Goal: Task Accomplishment & Management: Complete application form

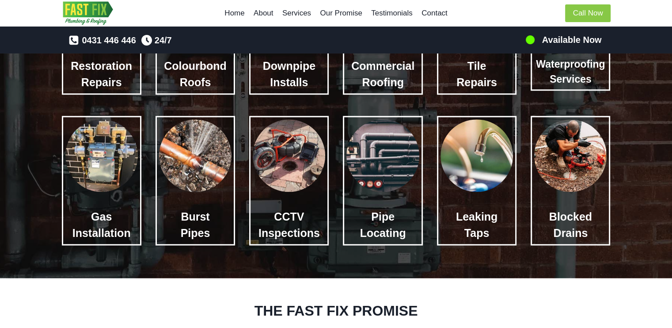
scroll to position [865, 0]
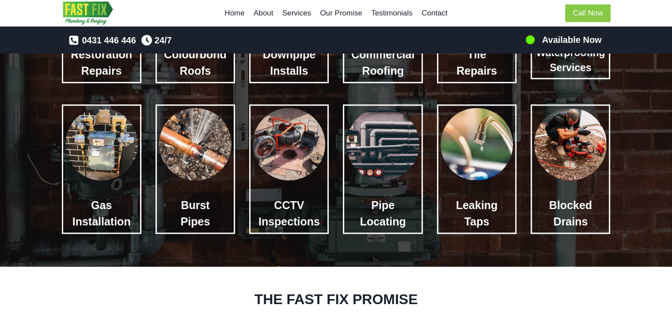
click at [585, 149] on img at bounding box center [570, 144] width 72 height 72
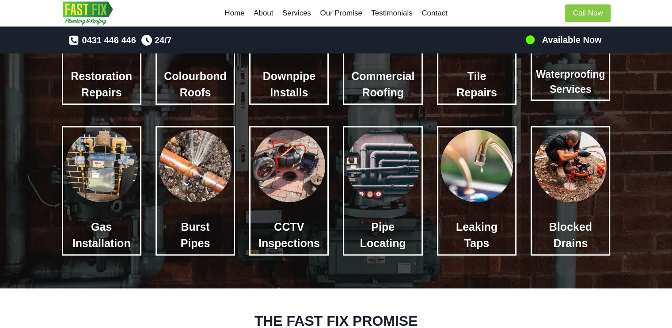
scroll to position [849, 0]
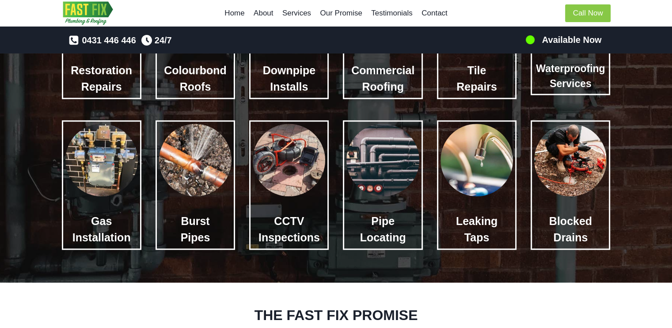
click at [588, 157] on img at bounding box center [570, 160] width 72 height 72
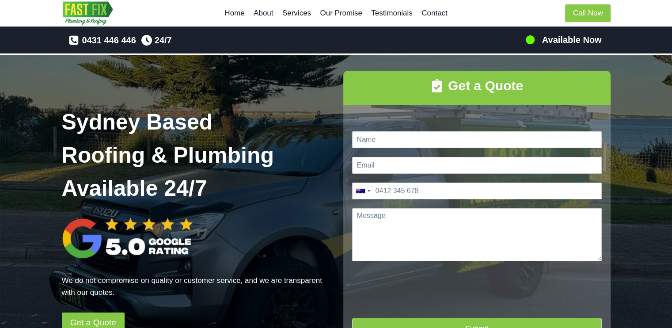
scroll to position [28, 0]
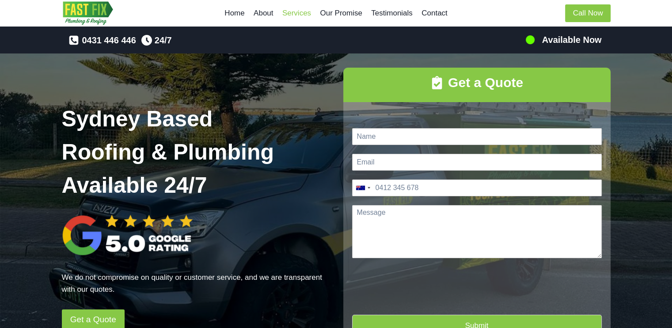
click at [306, 16] on link "Services" at bounding box center [297, 13] width 38 height 21
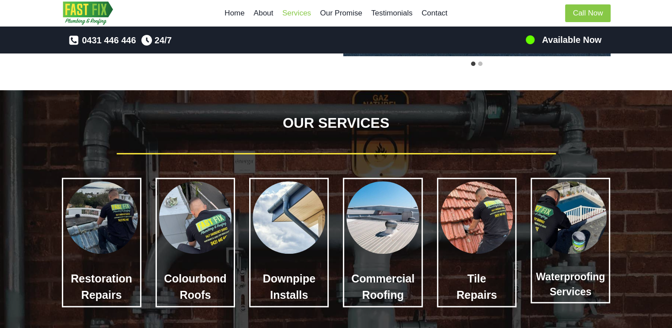
scroll to position [678, 0]
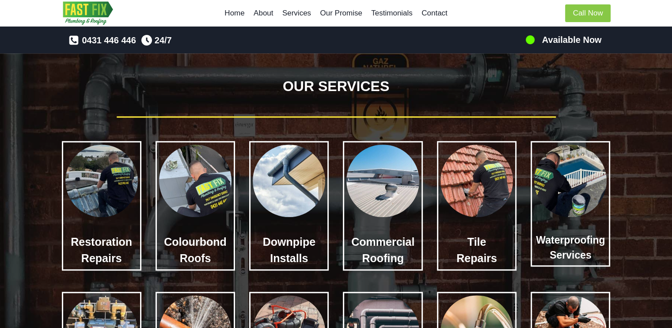
click at [306, 237] on h3 "Downpipe Installs" at bounding box center [289, 250] width 72 height 33
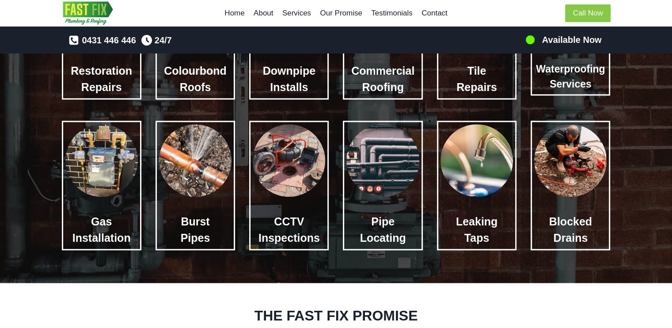
scroll to position [852, 0]
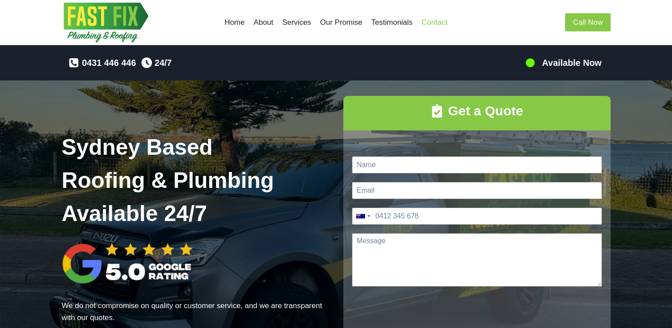
click at [438, 25] on link "Contact" at bounding box center [434, 22] width 35 height 21
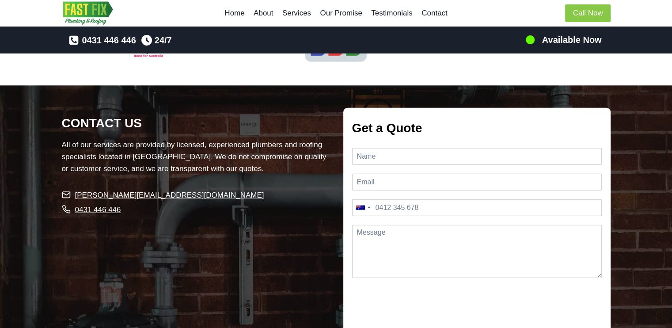
scroll to position [2000, 0]
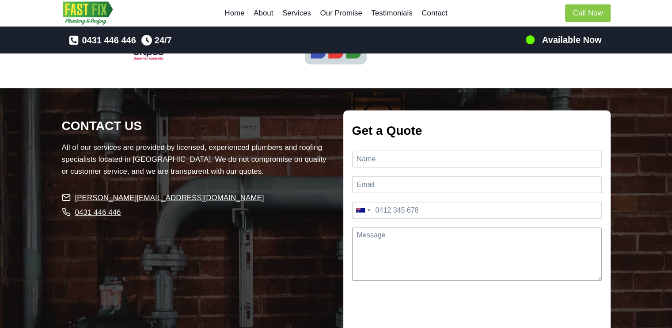
click at [416, 234] on textarea "Message *" at bounding box center [477, 254] width 250 height 53
type textarea "Our drain is"
click at [382, 151] on input "Name *" at bounding box center [477, 159] width 250 height 17
type input "Takashi Ito"
click at [384, 176] on input "Email *" at bounding box center [477, 184] width 250 height 17
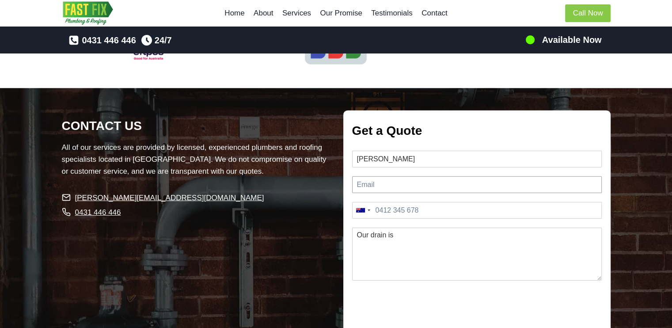
type input "itaka821@gmail.com"
click at [415, 228] on textarea "Our drain is" at bounding box center [477, 254] width 250 height 53
click at [426, 205] on input "Phone *" at bounding box center [477, 210] width 250 height 17
type input "0424 023 557"
click at [424, 228] on textarea "Our drain is" at bounding box center [477, 254] width 250 height 53
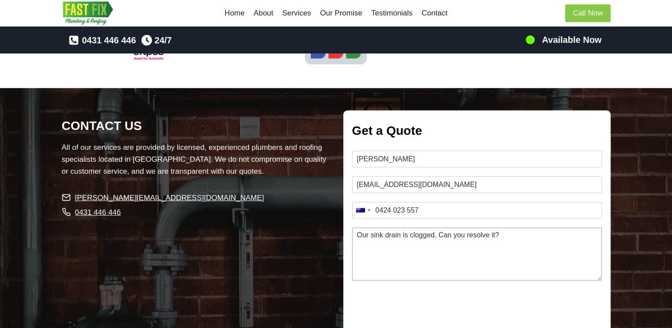
type textarea "Our sink drain is clogged. Can you resolve it?"
type input "1"
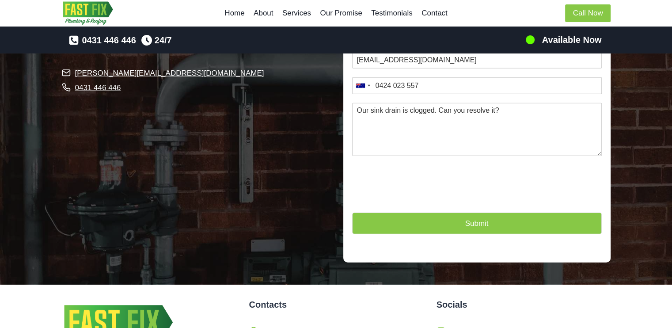
scroll to position [2131, 0]
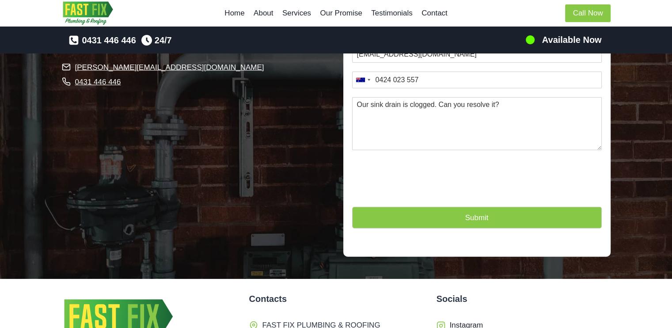
click at [468, 209] on button "Submit" at bounding box center [477, 218] width 250 height 22
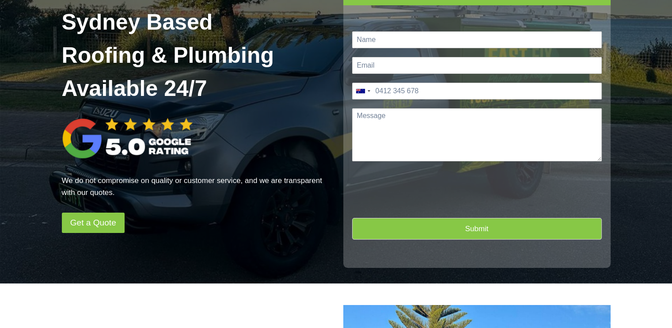
scroll to position [0, 0]
